Goal: Check status: Check status

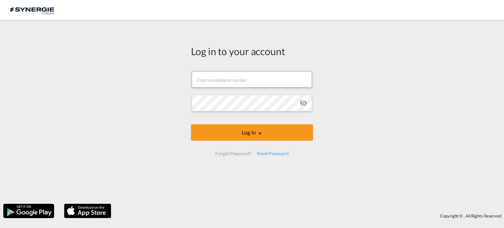
type input "ocean@gosynergie.com"
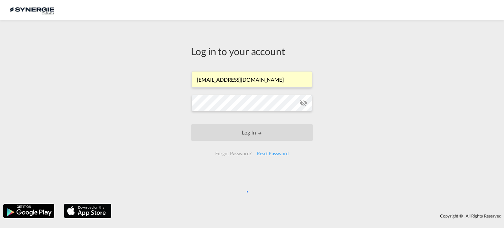
click at [248, 84] on input "ocean@gosynergie.com" at bounding box center [252, 79] width 121 height 16
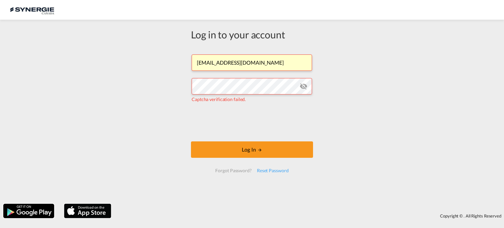
click at [181, 109] on div "Log in to your account ocean@gosynergie.com Captcha verification failed. Log In…" at bounding box center [252, 112] width 504 height 178
click at [228, 147] on button "Log In" at bounding box center [252, 150] width 122 height 16
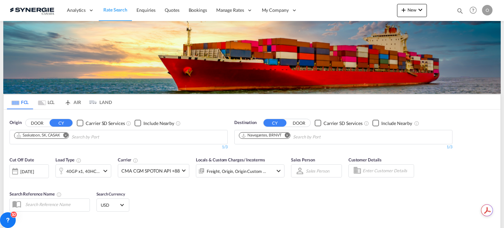
click at [460, 10] on md-icon "icon-magnify" at bounding box center [460, 10] width 7 height 7
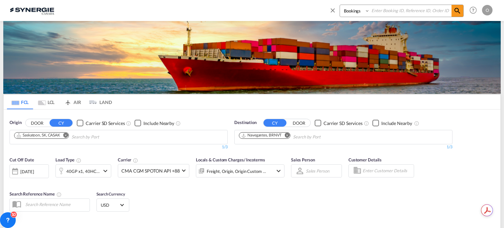
click at [367, 11] on select "Bookings Quotes Enquiries" at bounding box center [355, 11] width 31 height 12
select select "Quotes"
click at [340, 5] on select "Bookings Quotes Enquiries" at bounding box center [355, 11] width 31 height 12
click at [385, 9] on input at bounding box center [411, 10] width 82 height 11
paste input "SYC000013670"
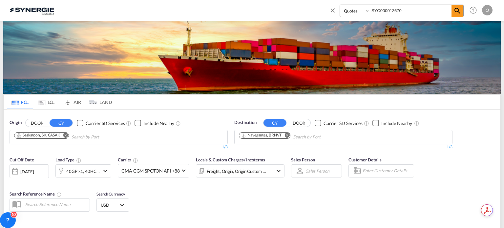
type input "SYC000013670"
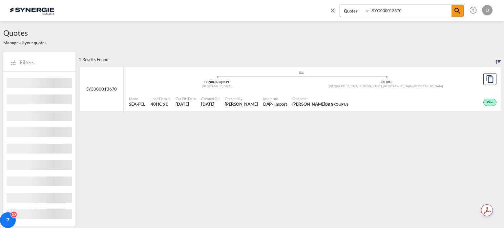
click at [412, 94] on div "Won" at bounding box center [424, 102] width 147 height 16
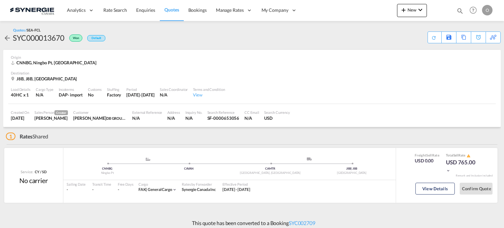
click at [427, 182] on div "View Details" at bounding box center [435, 190] width 39 height 19
click at [427, 186] on button "View Details" at bounding box center [435, 189] width 39 height 12
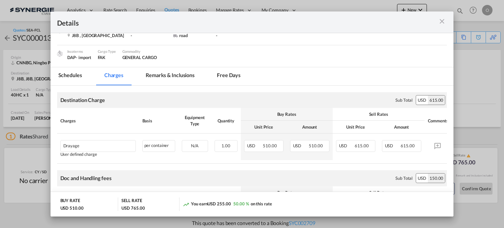
scroll to position [66, 0]
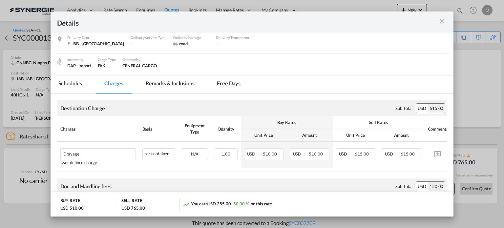
click at [166, 86] on md-tab-item "Remarks & Inclusions" at bounding box center [170, 85] width 65 height 18
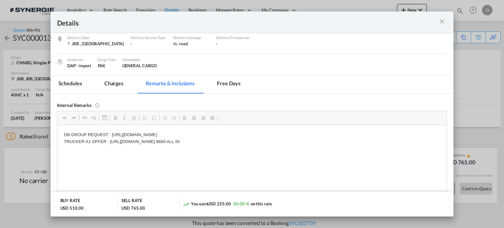
click at [443, 25] on md-icon "icon-close m-3 fg-AAA8AD cursor" at bounding box center [442, 21] width 8 height 8
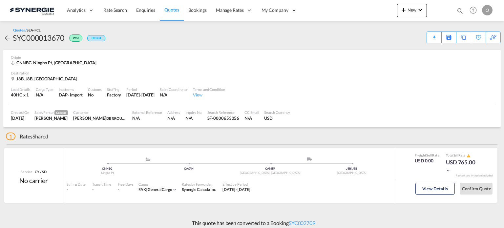
scroll to position [48, 0]
